Goal: Check status: Check status

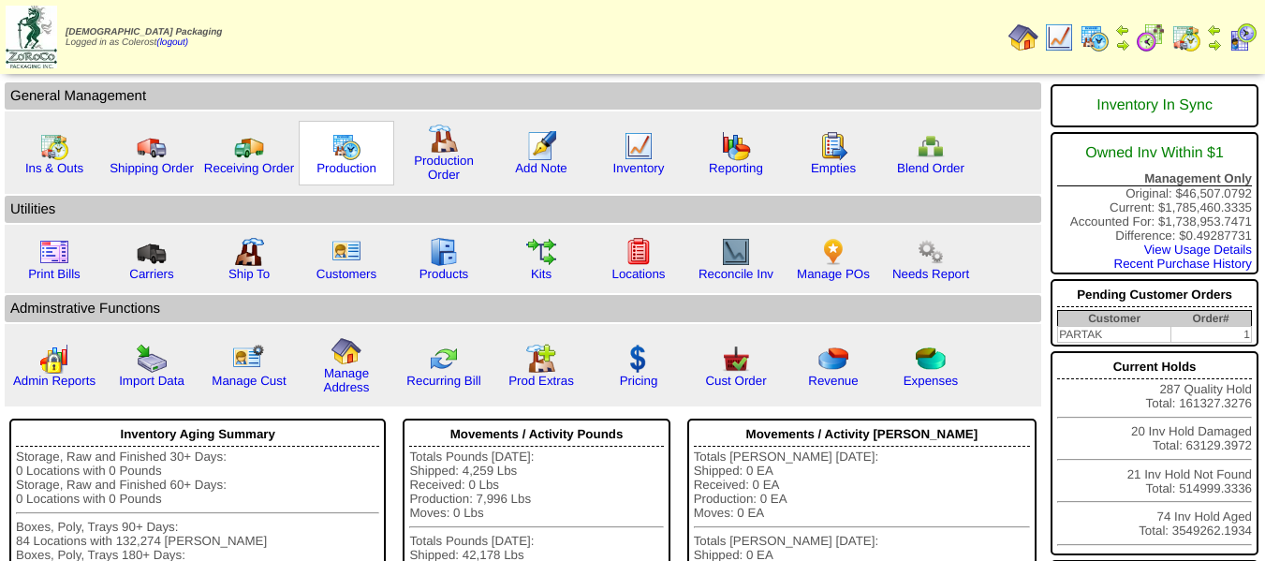
click at [343, 155] on img at bounding box center [346, 146] width 30 height 30
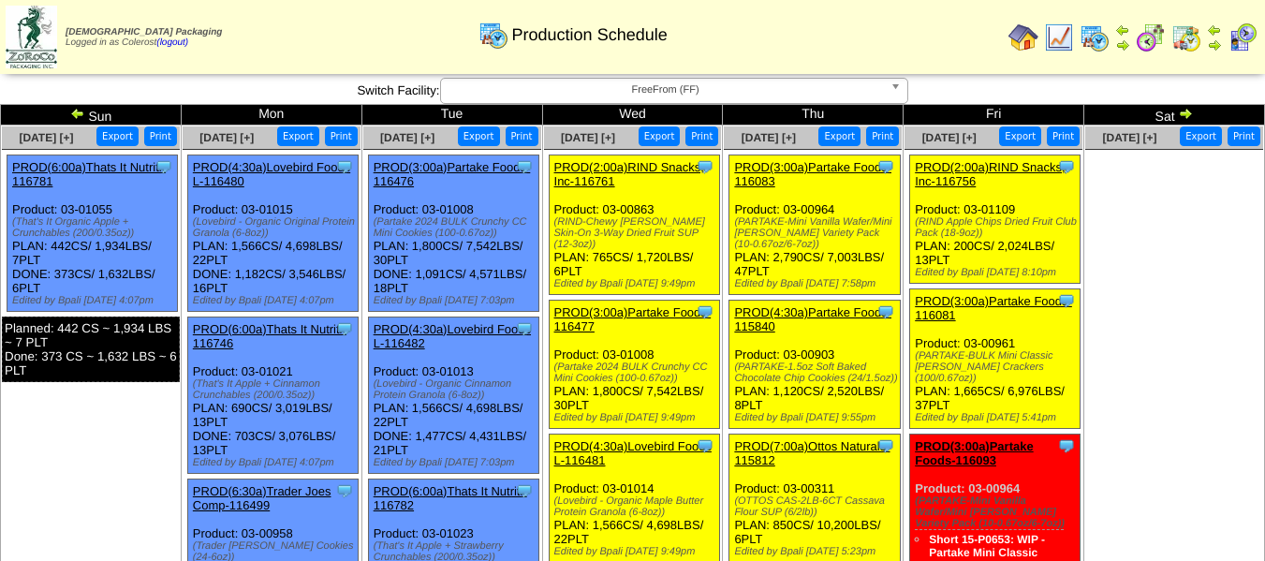
click at [1183, 110] on img at bounding box center [1185, 113] width 15 height 15
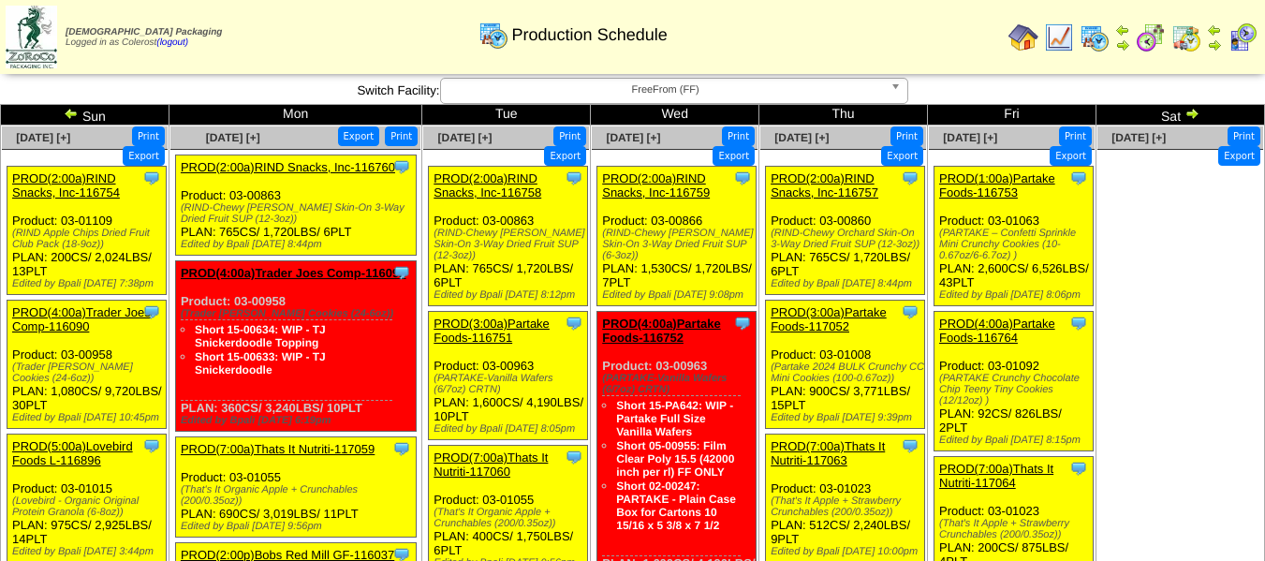
click at [69, 115] on img at bounding box center [71, 113] width 15 height 15
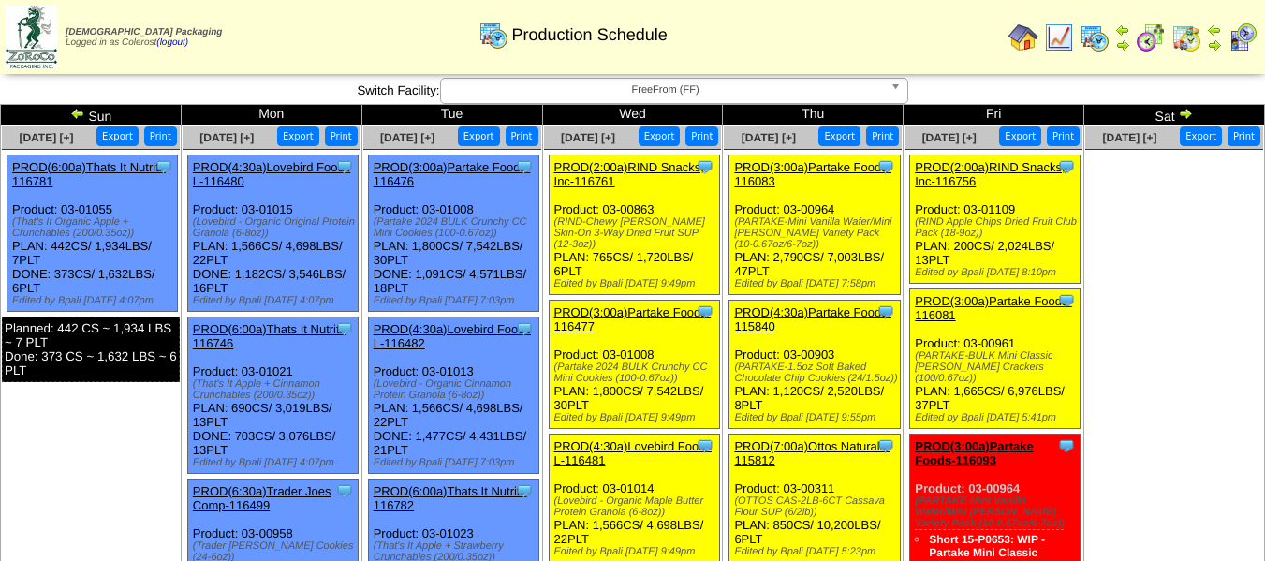
click at [726, 89] on span "FreeFrom (FF)" at bounding box center [665, 90] width 434 height 22
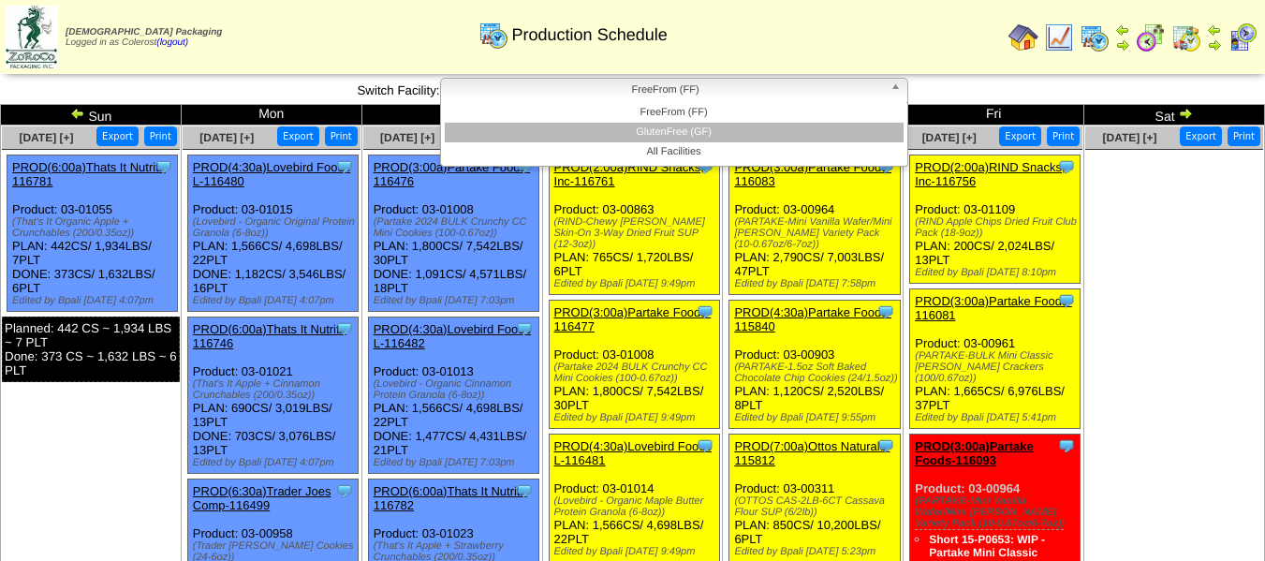
click at [712, 124] on li "GlutenFree (GF)" at bounding box center [674, 133] width 459 height 20
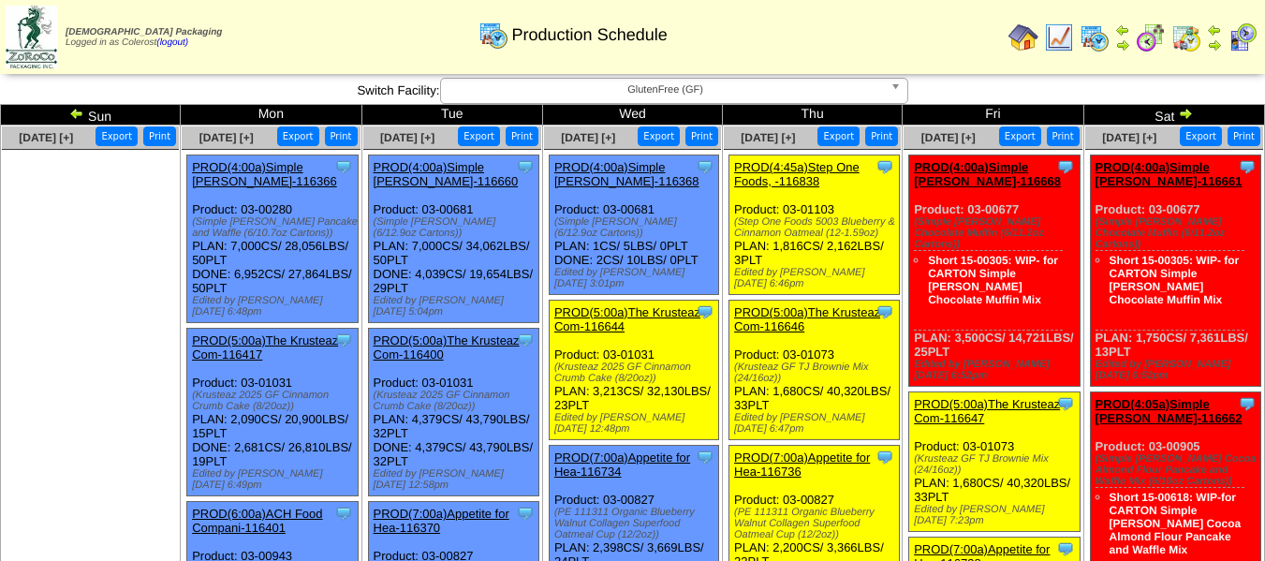
click at [1189, 117] on img at bounding box center [1185, 113] width 15 height 15
